Goal: Task Accomplishment & Management: Use online tool/utility

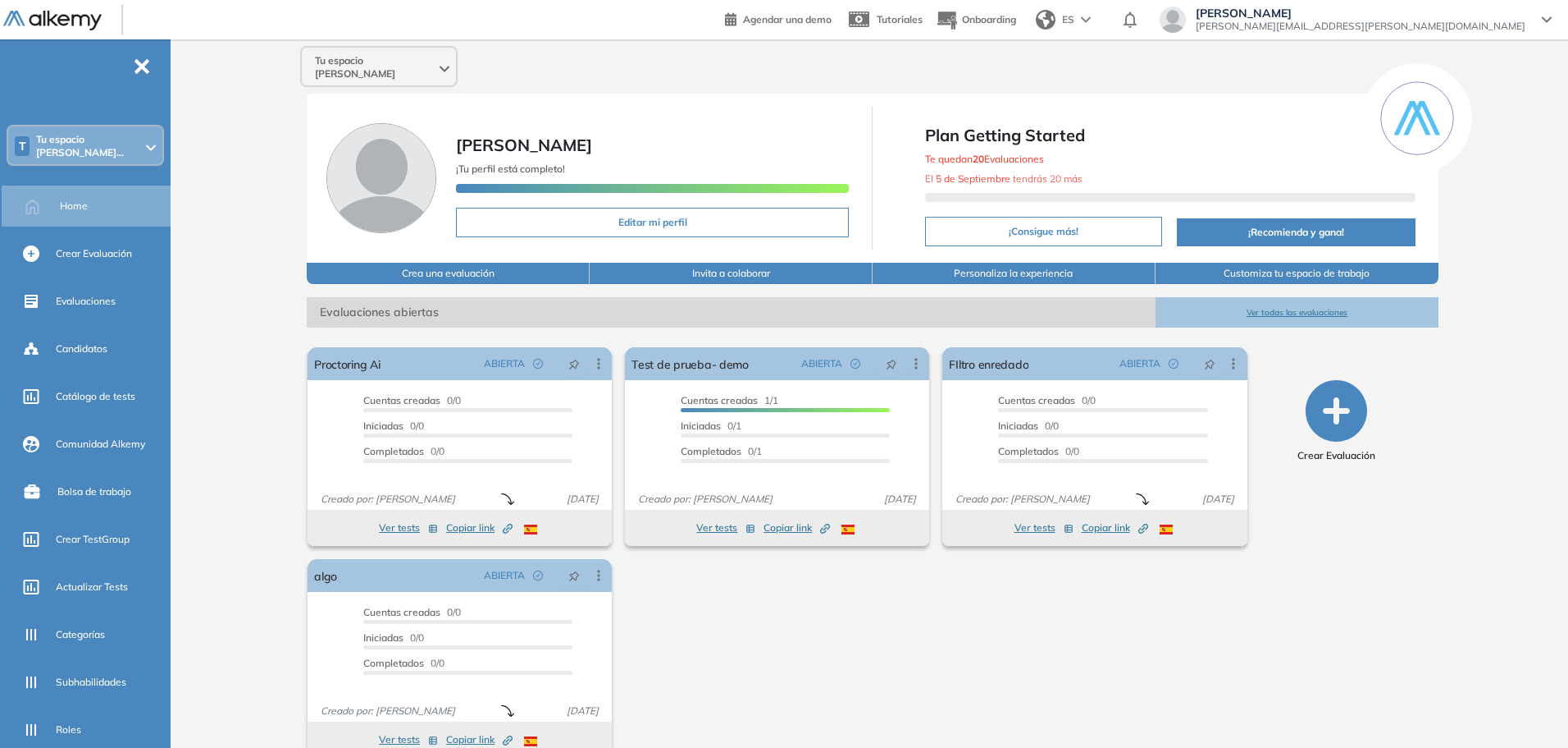
click at [112, 138] on span "Tu espacio [PERSON_NAME]..." at bounding box center [89, 146] width 107 height 26
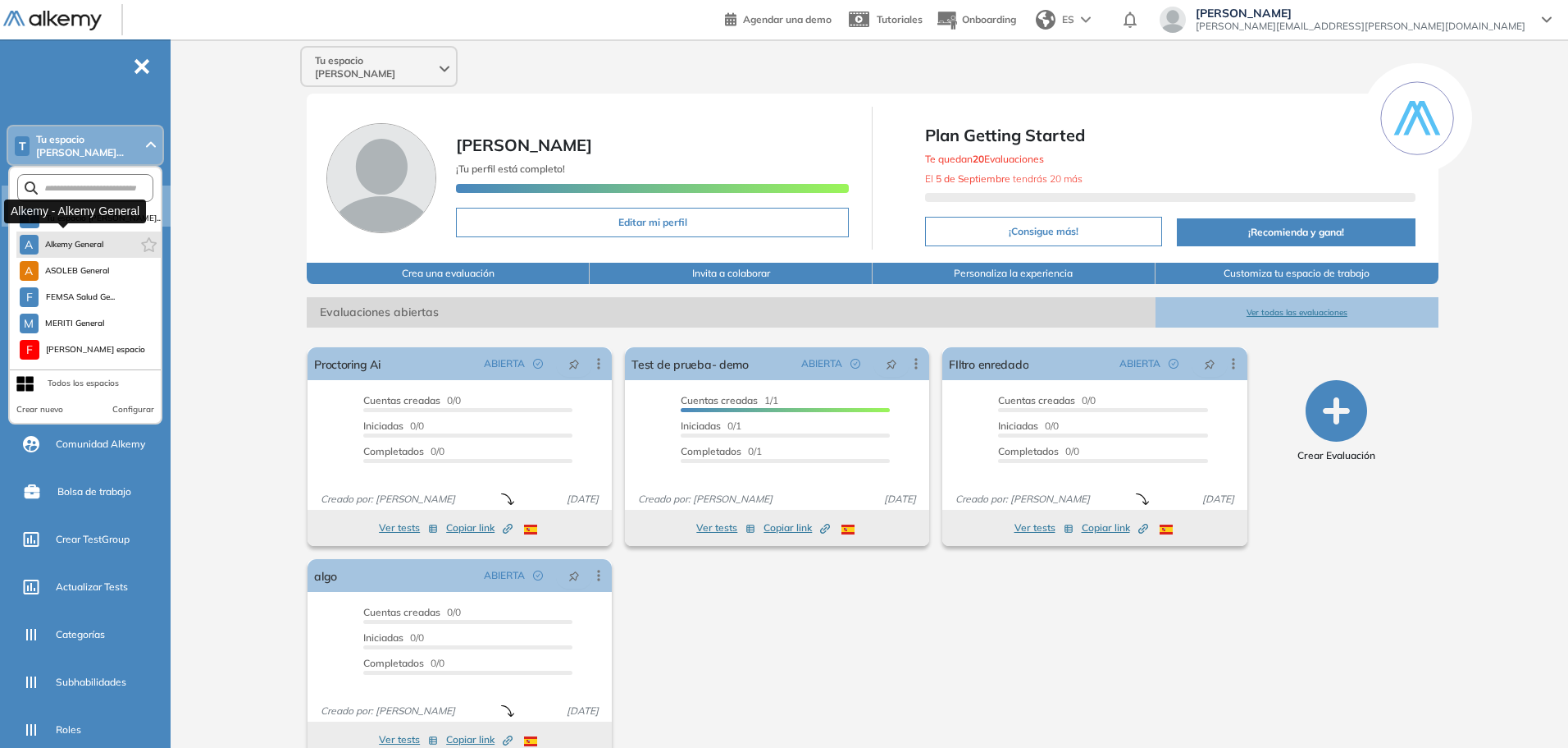
click at [81, 238] on span "Alkemy General" at bounding box center [75, 244] width 59 height 13
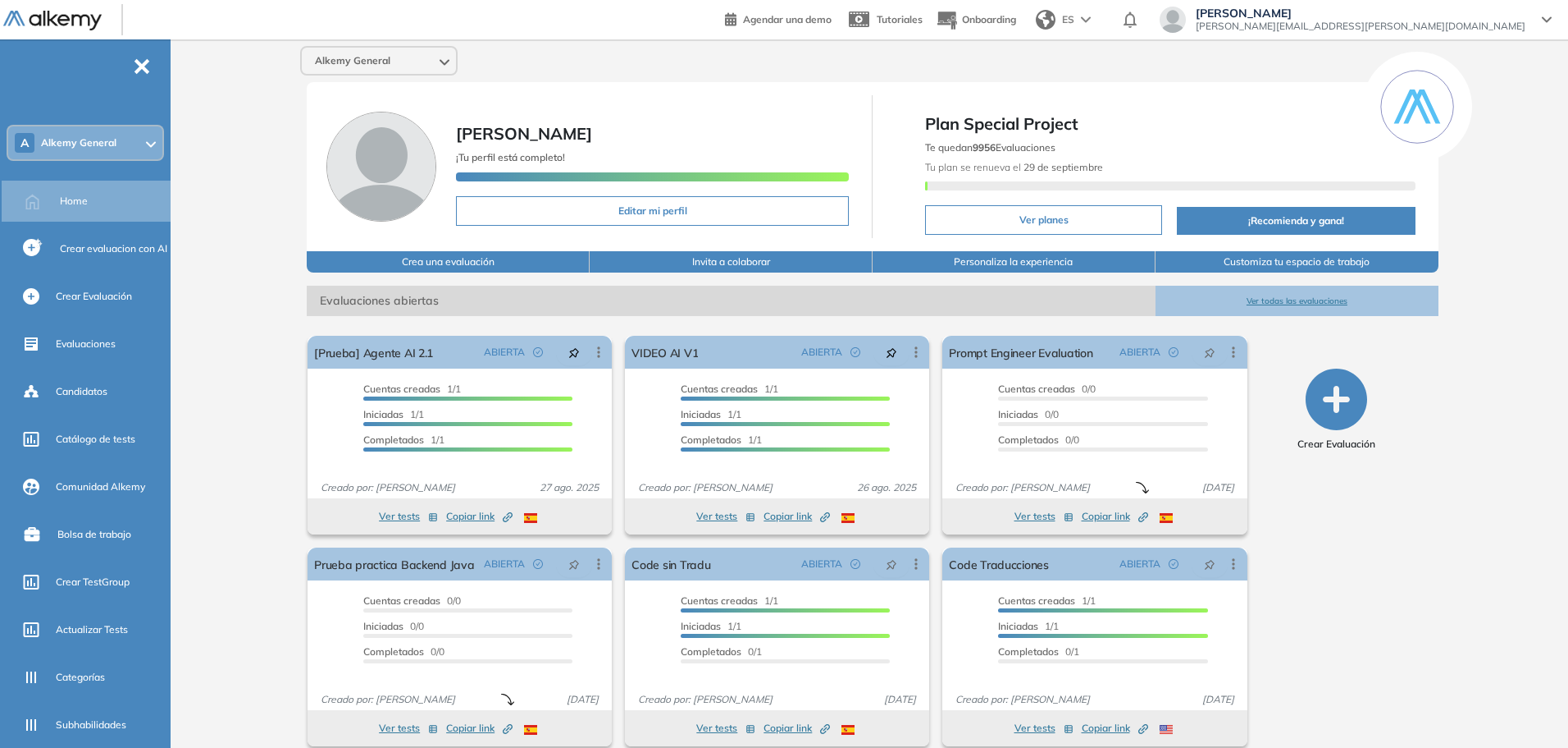
click at [1463, 540] on div "Alkemy General [PERSON_NAME] ¡Tu perfil está completo! Editar mi perfil Plan Sp…" at bounding box center [873, 402] width 1391 height 726
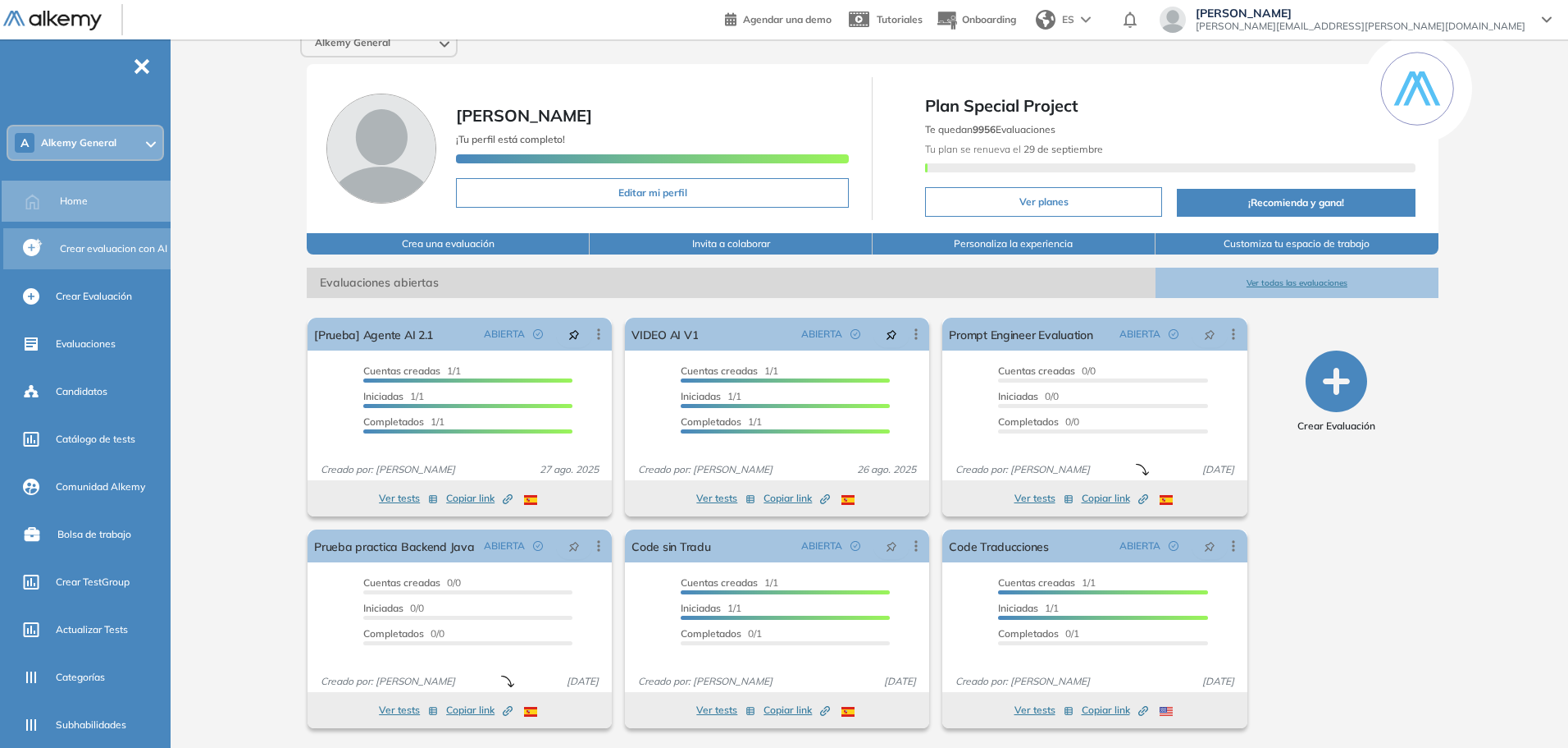
click at [95, 251] on span "Crear evaluacion con AI" at bounding box center [114, 248] width 108 height 15
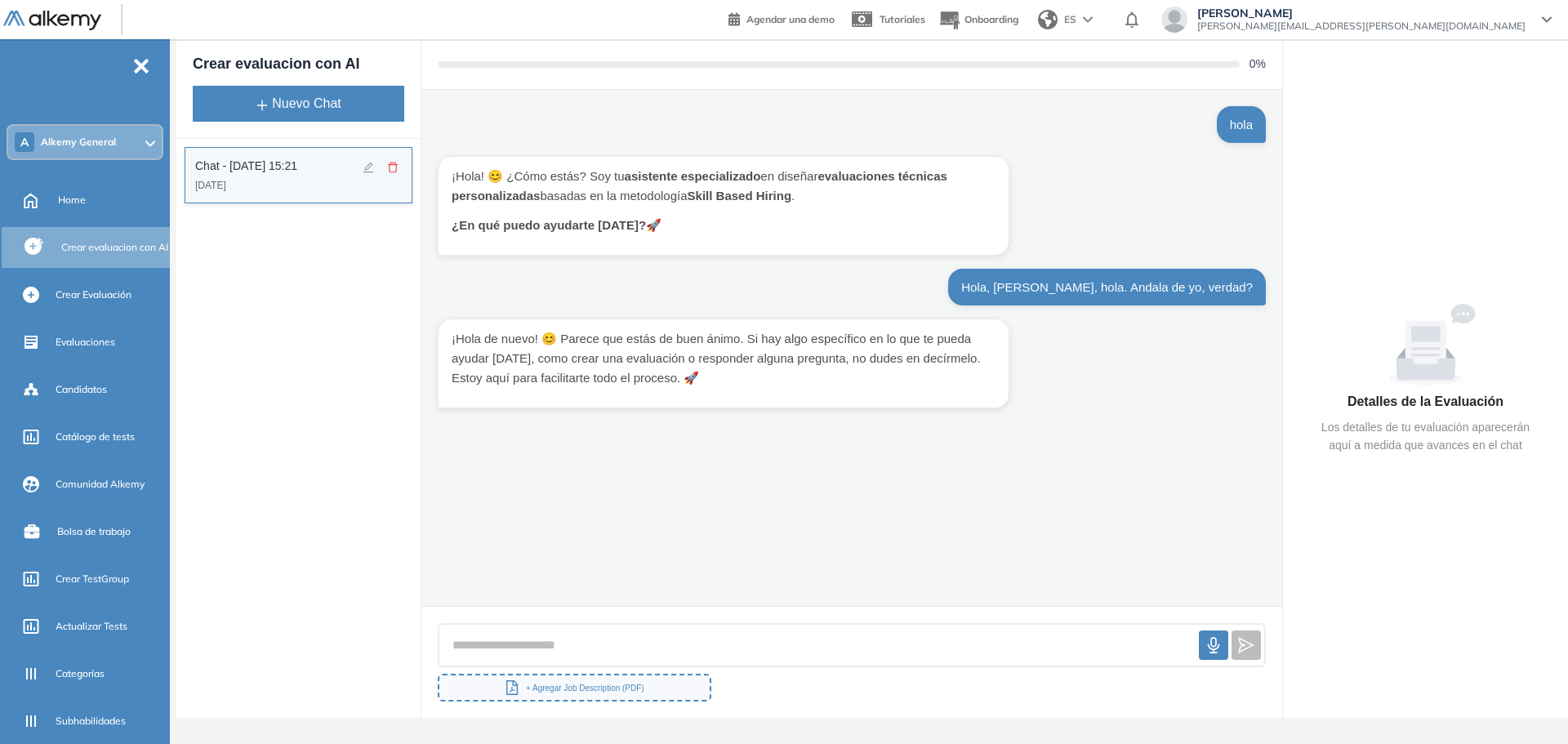
click at [393, 168] on icon "delete" at bounding box center [392, 167] width 11 height 11
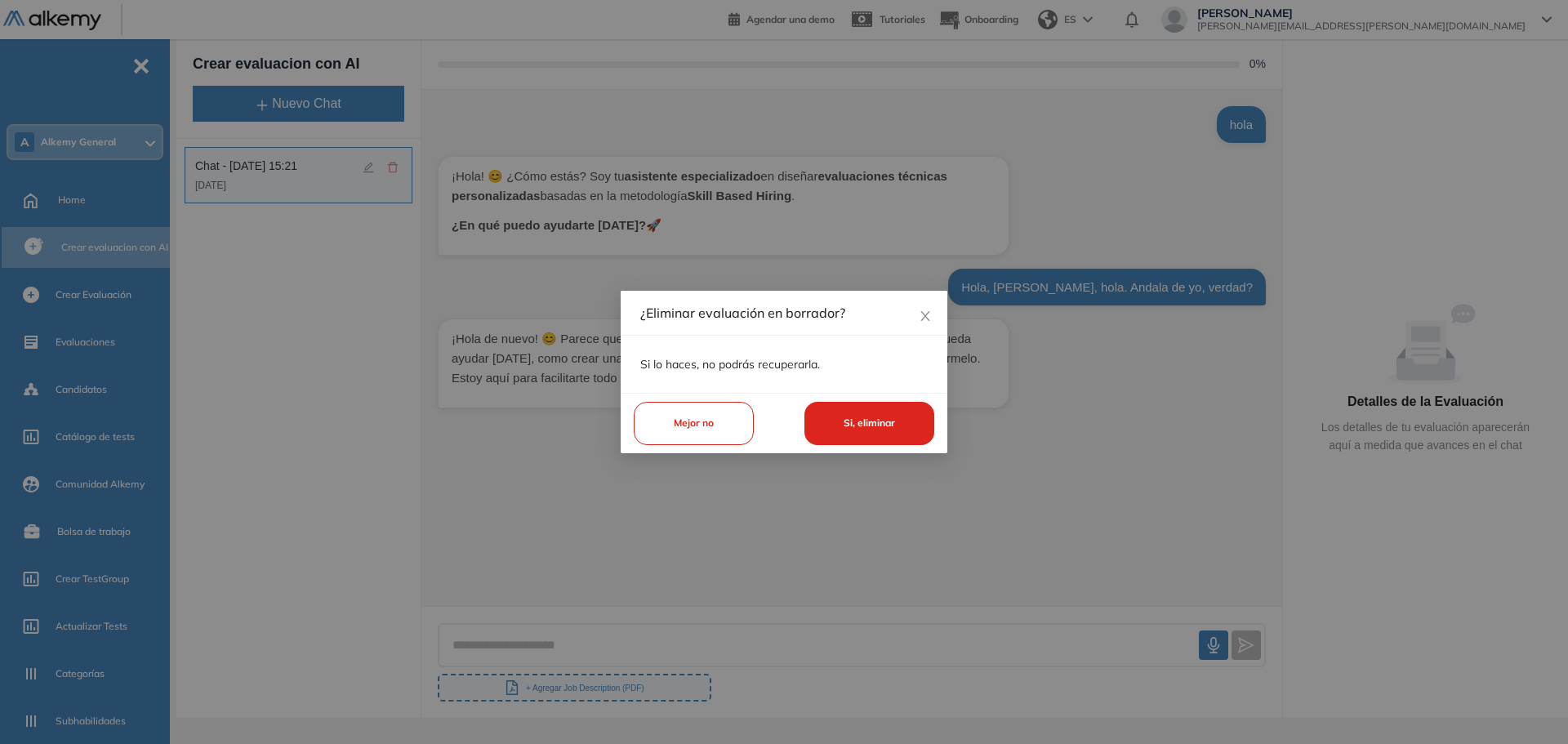
click at [876, 422] on button "Si, eliminar" at bounding box center [870, 423] width 130 height 43
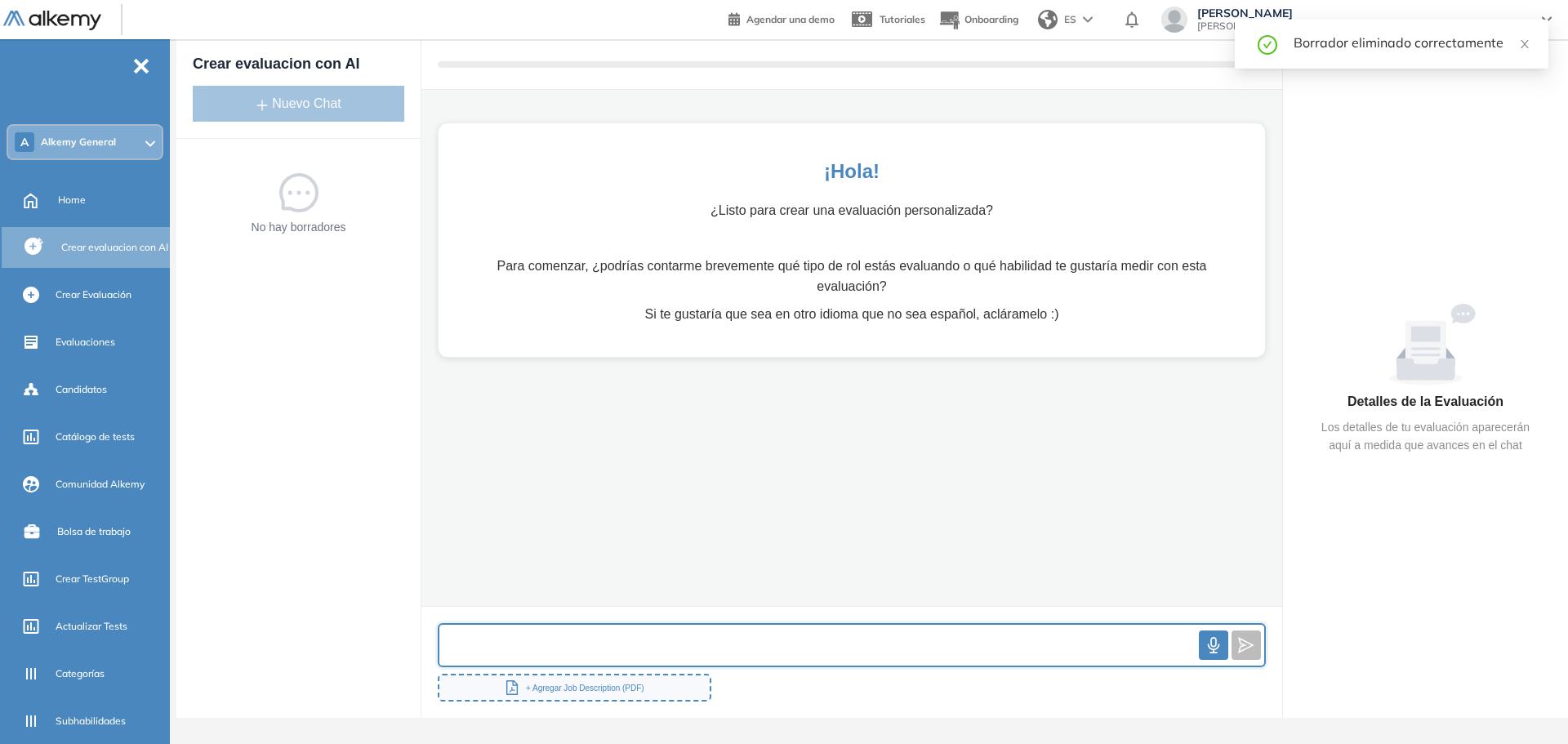
click at [635, 648] on input "text" at bounding box center [819, 645] width 760 height 35
type input "****"
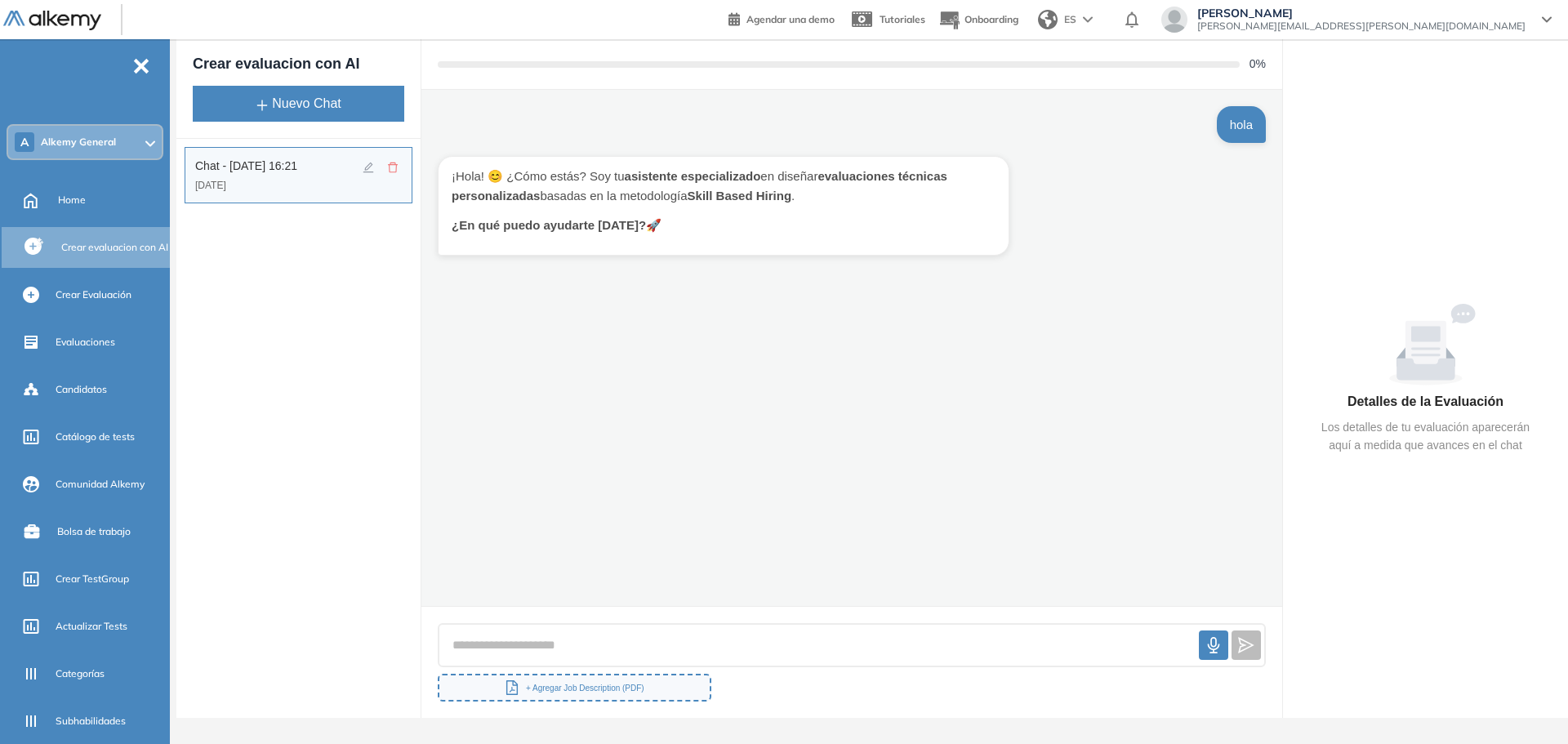
click at [82, 77] on ul "A Alkemy General Home Crear evaluacion con AI Crear Evaluación Evaluaciones Can…" at bounding box center [85, 474] width 170 height 818
click at [92, 210] on div "Home" at bounding box center [112, 200] width 109 height 28
